Goal: Information Seeking & Learning: Find specific page/section

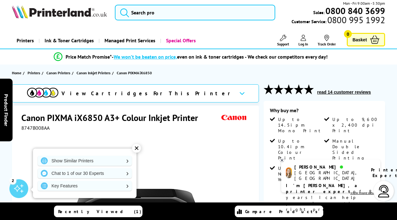
click at [334, 89] on button "read 14 customer reviews" at bounding box center [343, 92] width 57 height 6
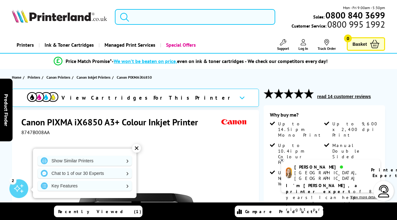
click at [161, 13] on input "search" at bounding box center [195, 17] width 160 height 16
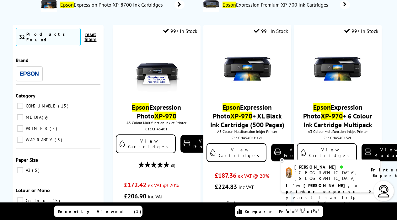
scroll to position [82, 0]
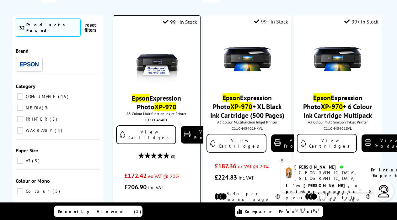
type input "epson xp970"
click at [170, 64] on img at bounding box center [156, 59] width 47 height 47
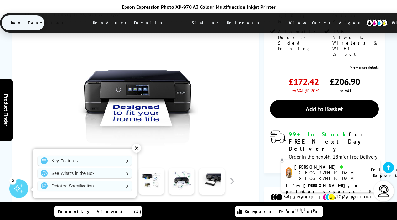
scroll to position [143, 0]
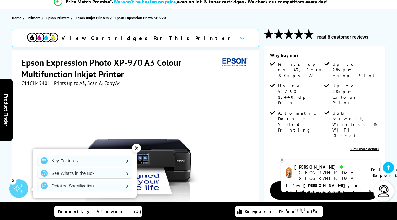
click at [346, 34] on button "read 8 customer reviews" at bounding box center [342, 37] width 55 height 6
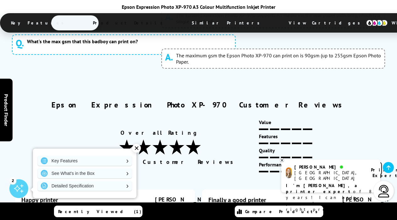
scroll to position [3528, 0]
